Goal: Task Accomplishment & Management: Use online tool/utility

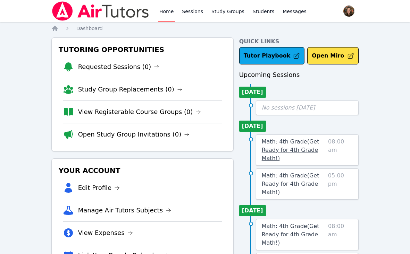
click at [285, 145] on link "Math: 4th Grade ( Get Ready for 4th Grade Math! )" at bounding box center [292, 150] width 63 height 25
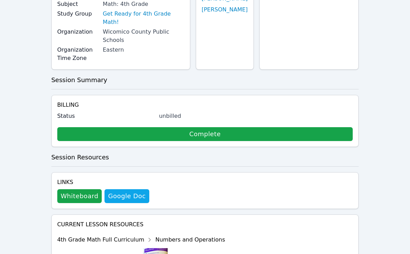
scroll to position [115, 0]
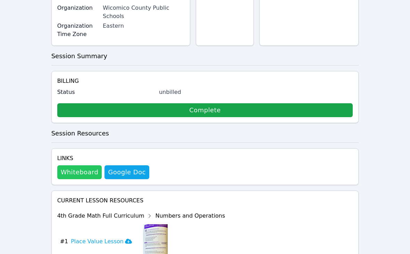
click at [72, 165] on button "Whiteboard" at bounding box center [79, 172] width 45 height 14
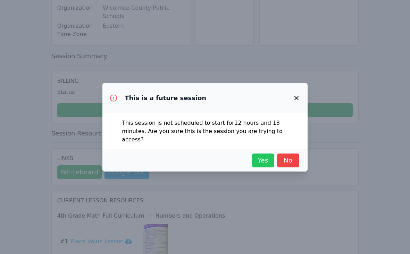
click at [268, 159] on span "Yes" at bounding box center [262, 161] width 15 height 10
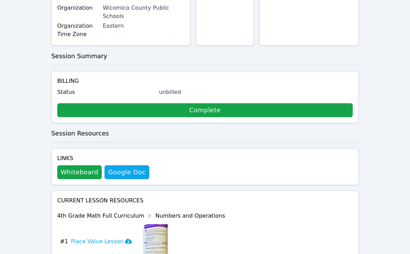
scroll to position [0, 0]
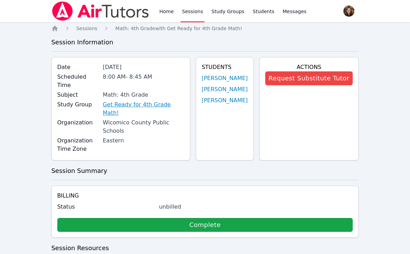
click at [139, 101] on link "Get Ready for 4th Grade Math!" at bounding box center [143, 109] width 81 height 17
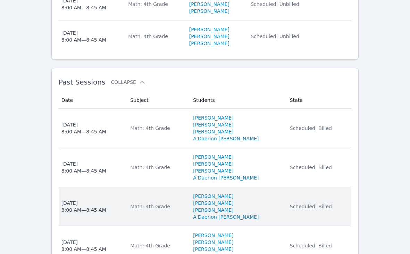
scroll to position [314, 0]
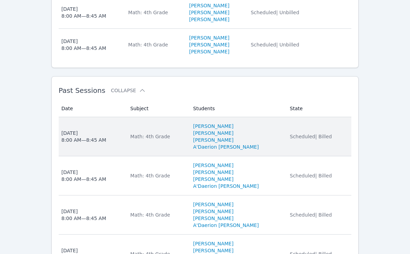
click at [111, 149] on td "Date [DATE] 8:00 AM — 8:45 AM" at bounding box center [93, 136] width 68 height 39
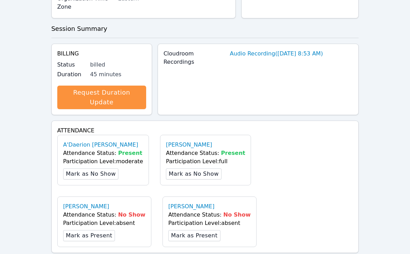
scroll to position [30, 0]
